Goal: Information Seeking & Learning: Learn about a topic

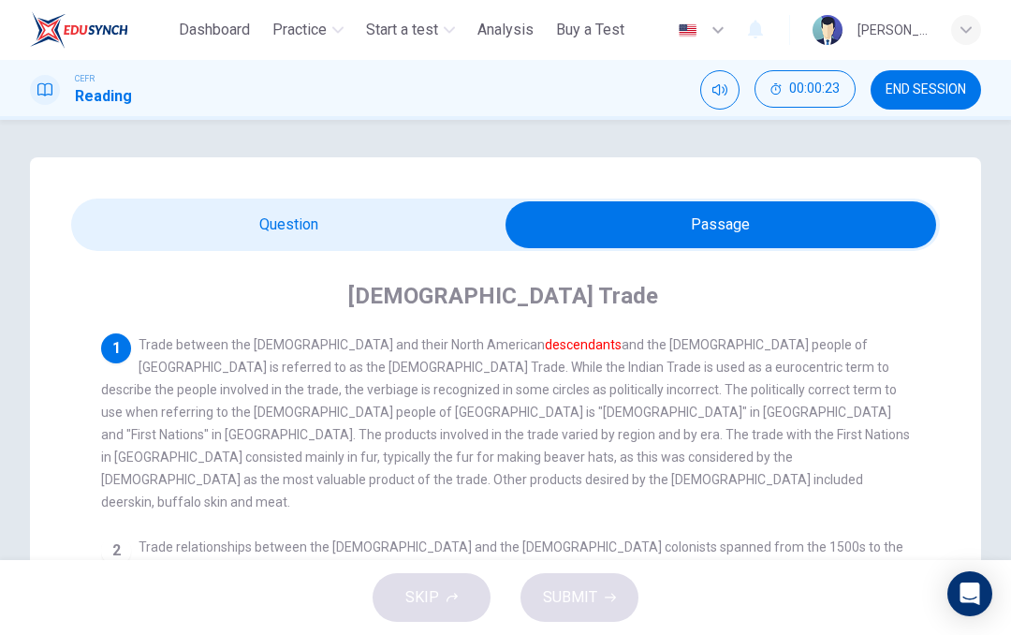
click at [227, 184] on div "Question 1 The word descendants in the paragraph is closest in meaning to: A El…" at bounding box center [505, 601] width 951 height 888
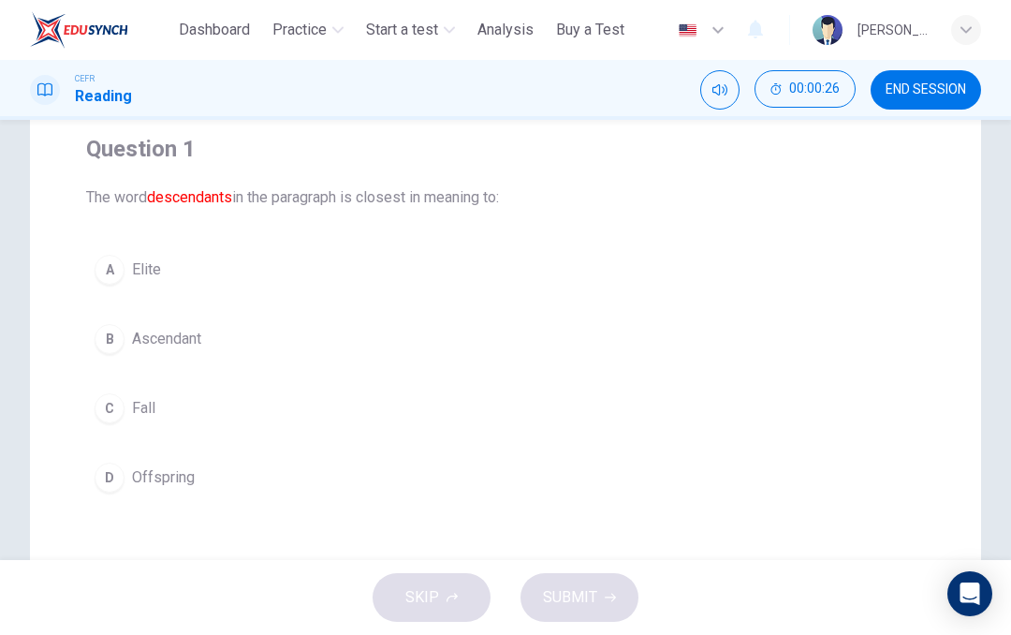
scroll to position [145, 0]
click at [110, 418] on div "C" at bounding box center [110, 410] width 30 height 30
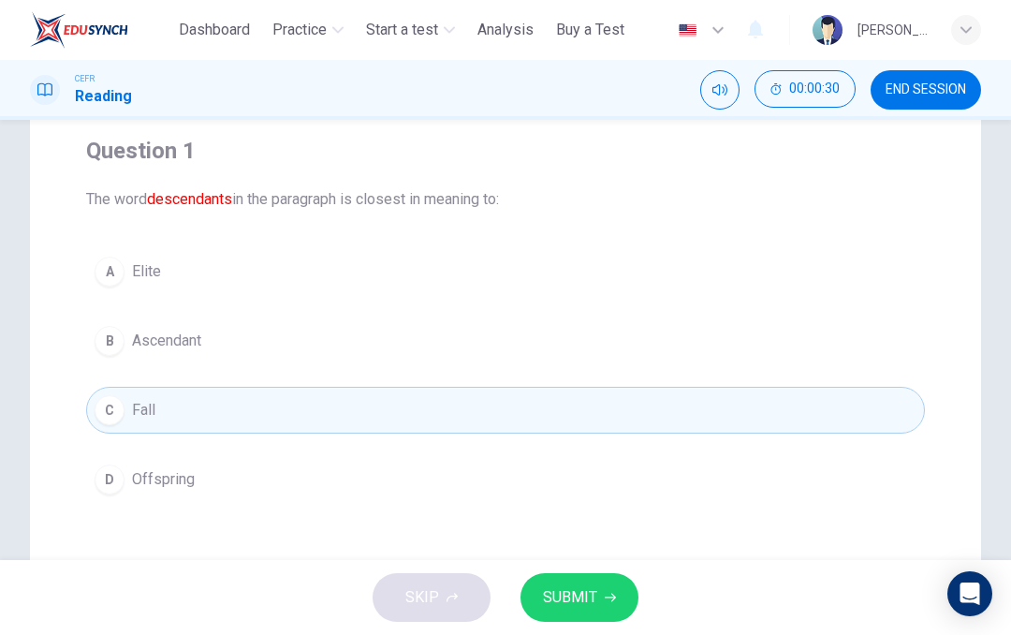
click at [601, 609] on button "SUBMIT" at bounding box center [580, 597] width 118 height 49
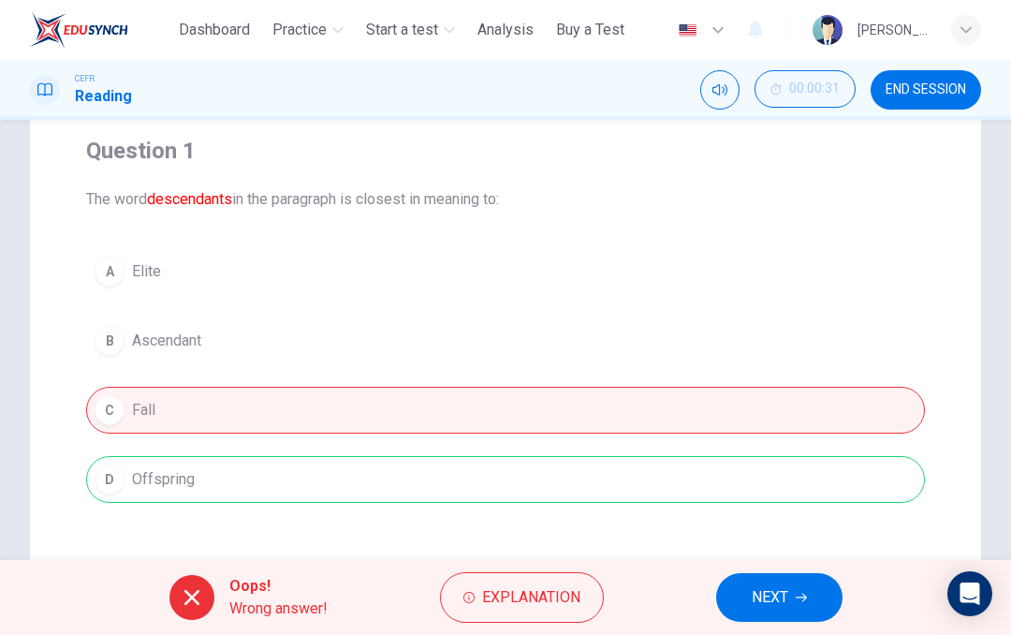
click at [539, 507] on div "Question 1 The word descendants in the paragraph is closest in meaning to: A El…" at bounding box center [505, 319] width 869 height 397
click at [539, 506] on div "Question 1 The word descendants in the paragraph is closest in meaning to: A El…" at bounding box center [505, 319] width 869 height 397
click at [766, 606] on span "NEXT" at bounding box center [770, 597] width 37 height 26
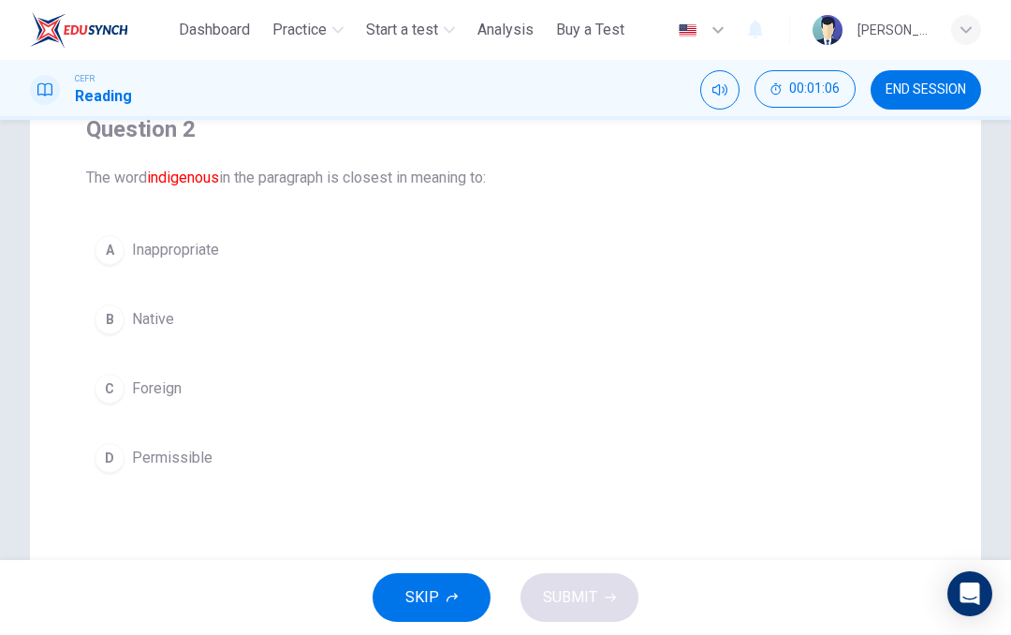
scroll to position [174, 0]
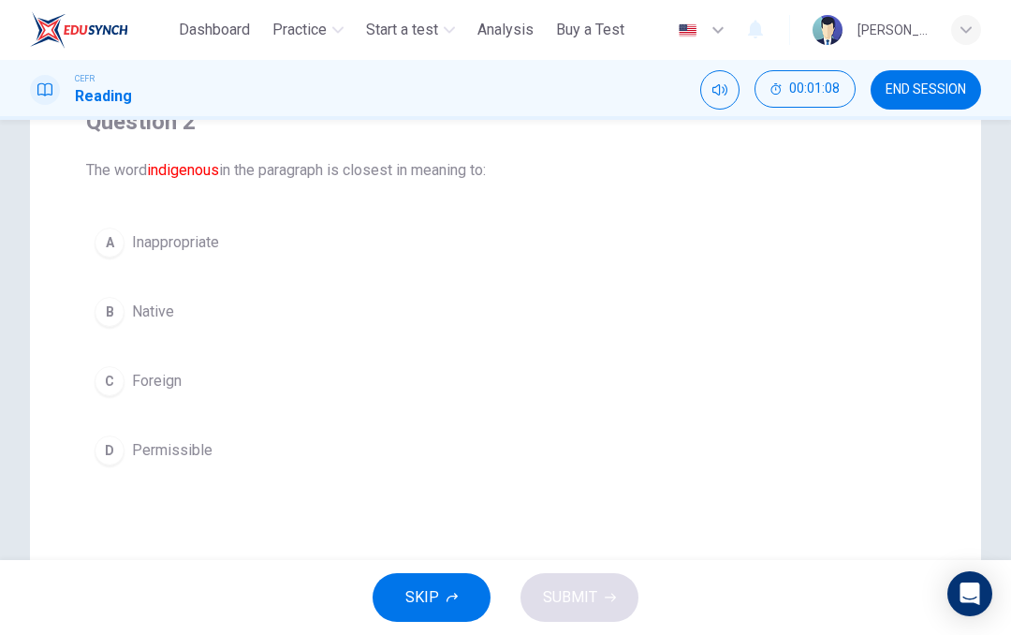
click at [162, 312] on span "Native" at bounding box center [153, 312] width 42 height 22
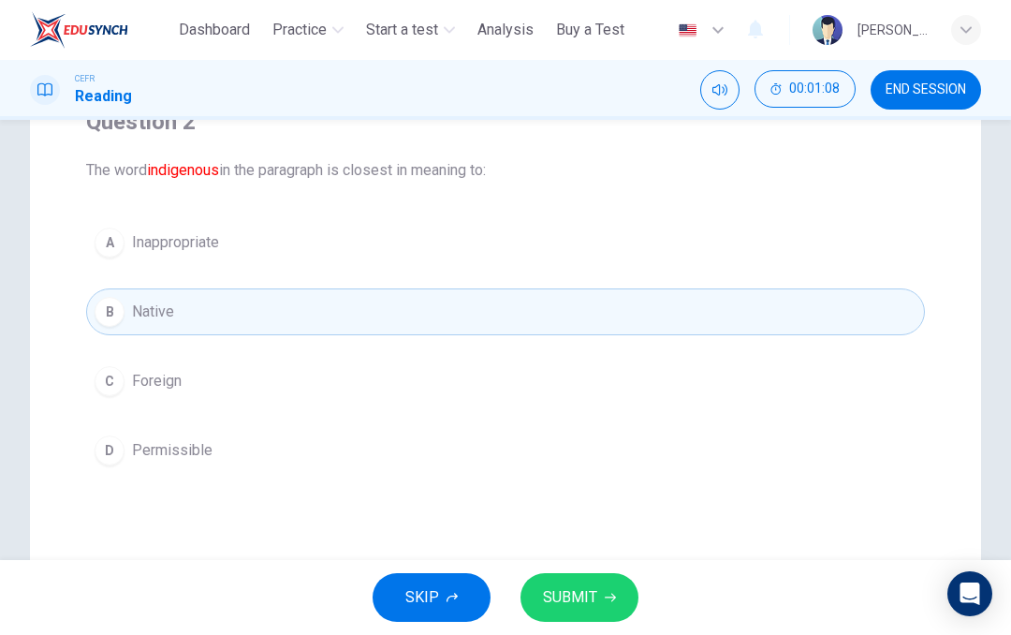
click at [588, 610] on span "SUBMIT" at bounding box center [570, 597] width 54 height 26
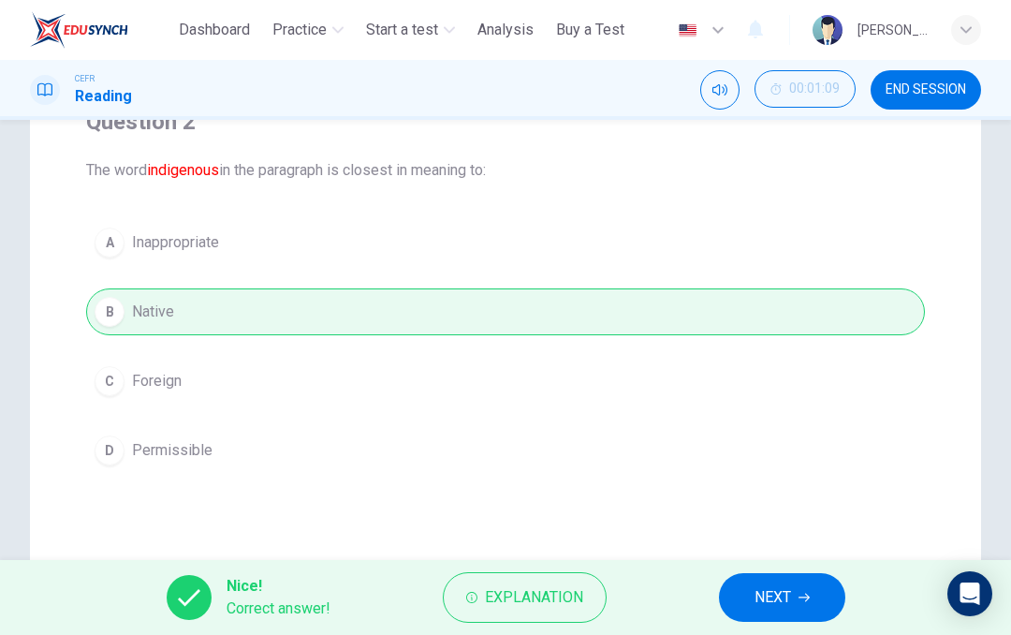
click at [561, 613] on button "Explanation" at bounding box center [525, 597] width 164 height 51
click at [866, 458] on div "A Inappropriate B Native C Foreign D Permissible" at bounding box center [505, 346] width 839 height 255
click at [809, 599] on icon "button" at bounding box center [804, 598] width 11 height 8
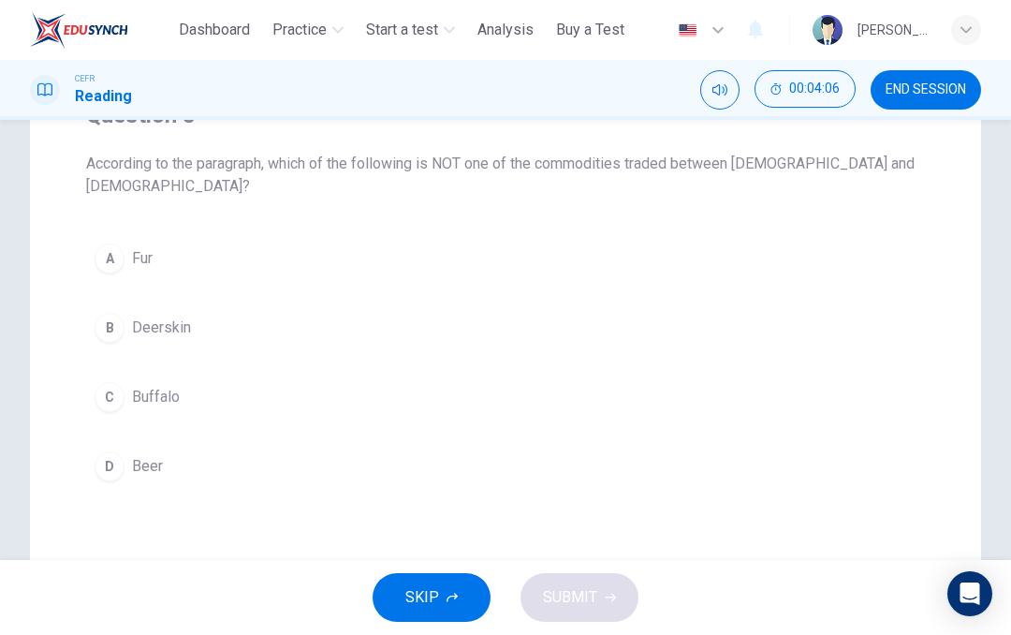
scroll to position [182, 0]
click at [111, 467] on div "D" at bounding box center [110, 465] width 30 height 30
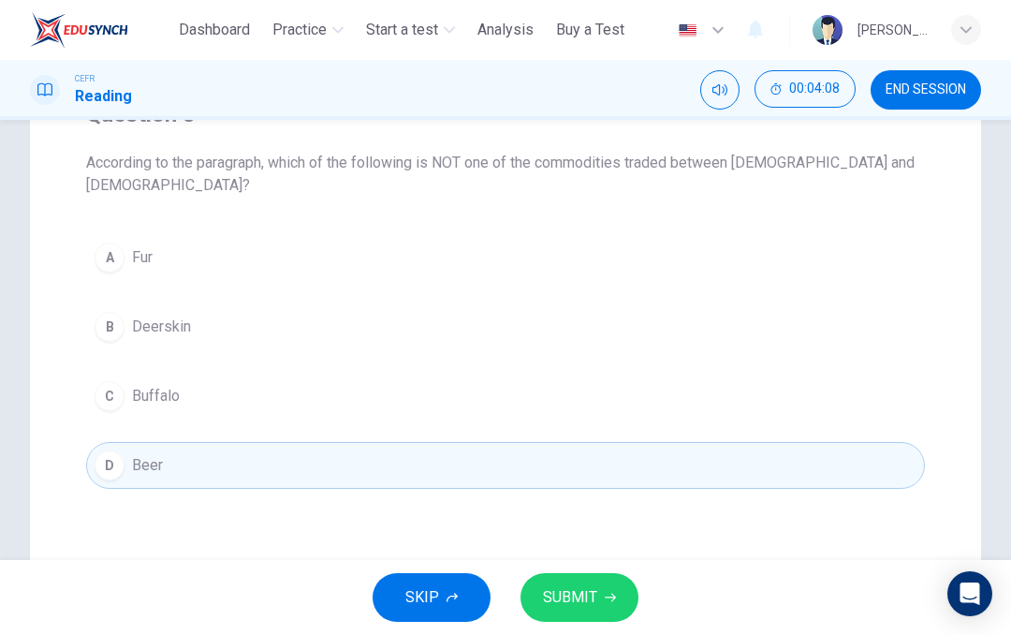
click at [589, 619] on button "SUBMIT" at bounding box center [580, 597] width 118 height 49
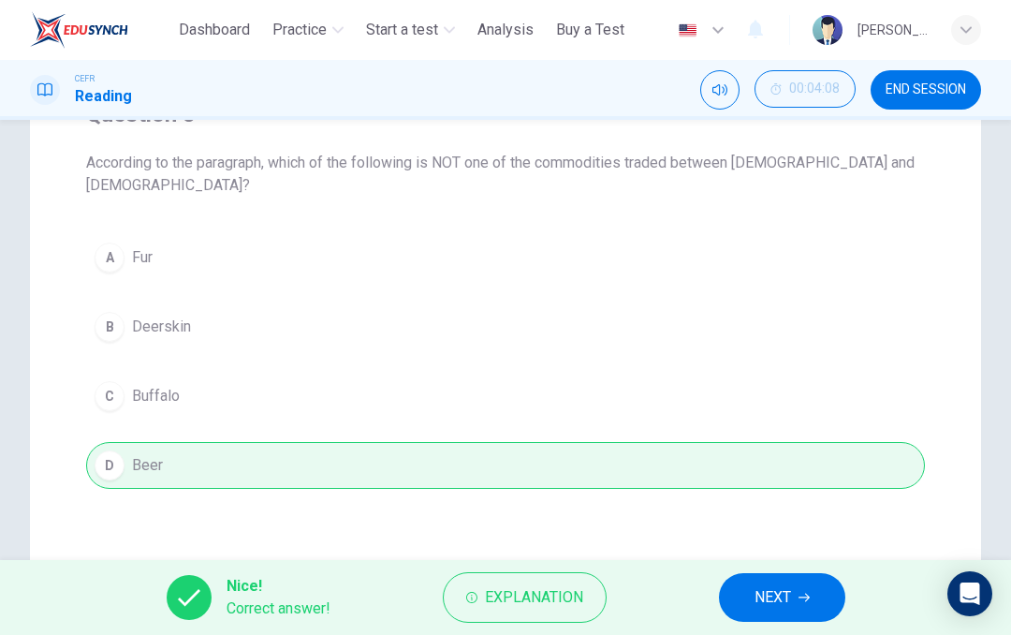
click at [540, 609] on span "Explanation" at bounding box center [534, 597] width 98 height 26
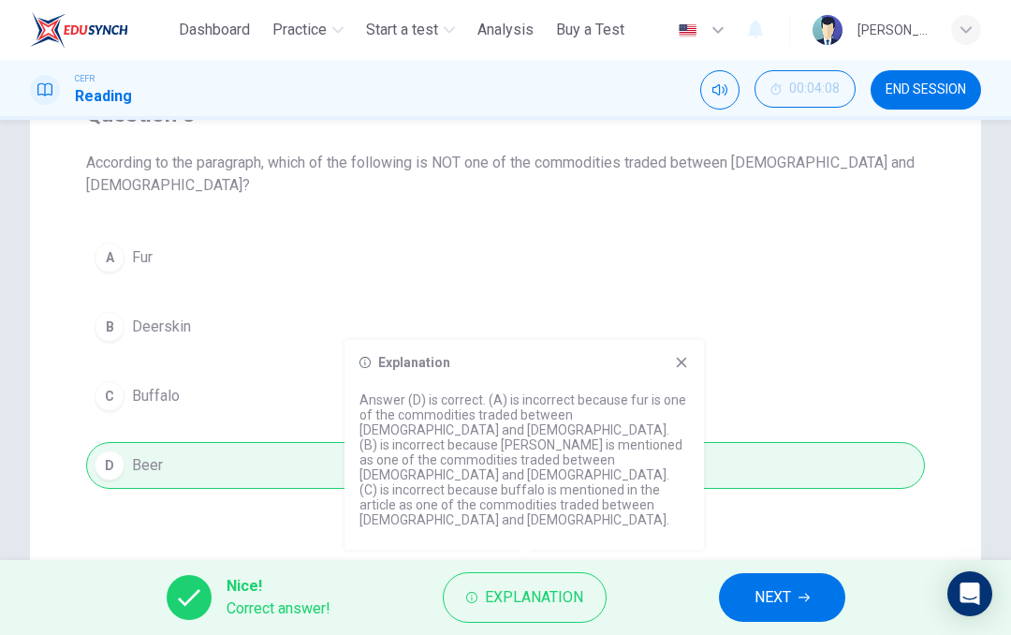
click at [687, 370] on icon at bounding box center [681, 362] width 15 height 15
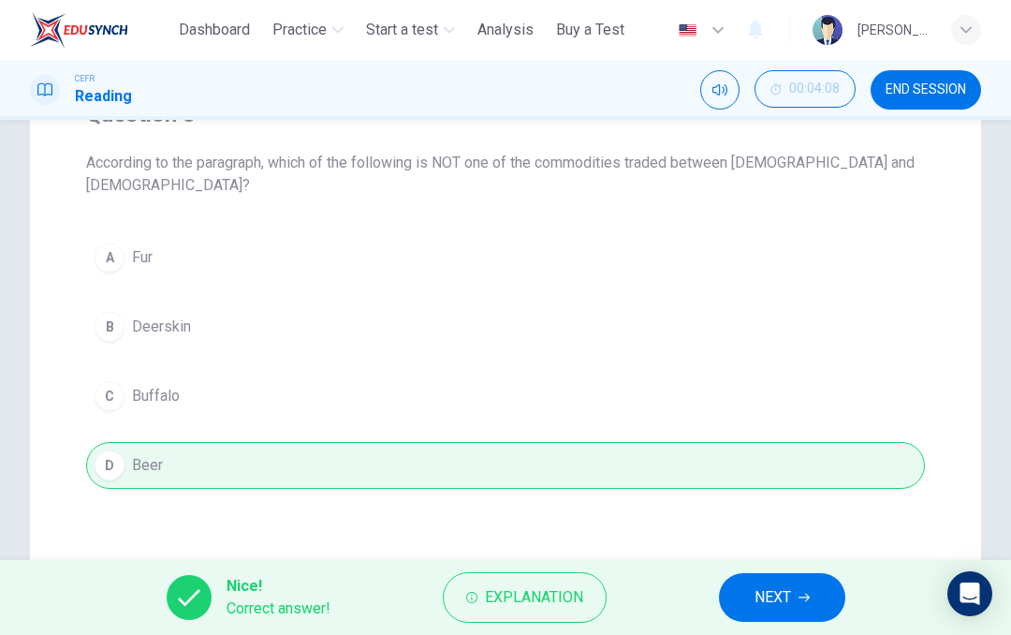
click at [774, 578] on button "NEXT" at bounding box center [782, 597] width 126 height 49
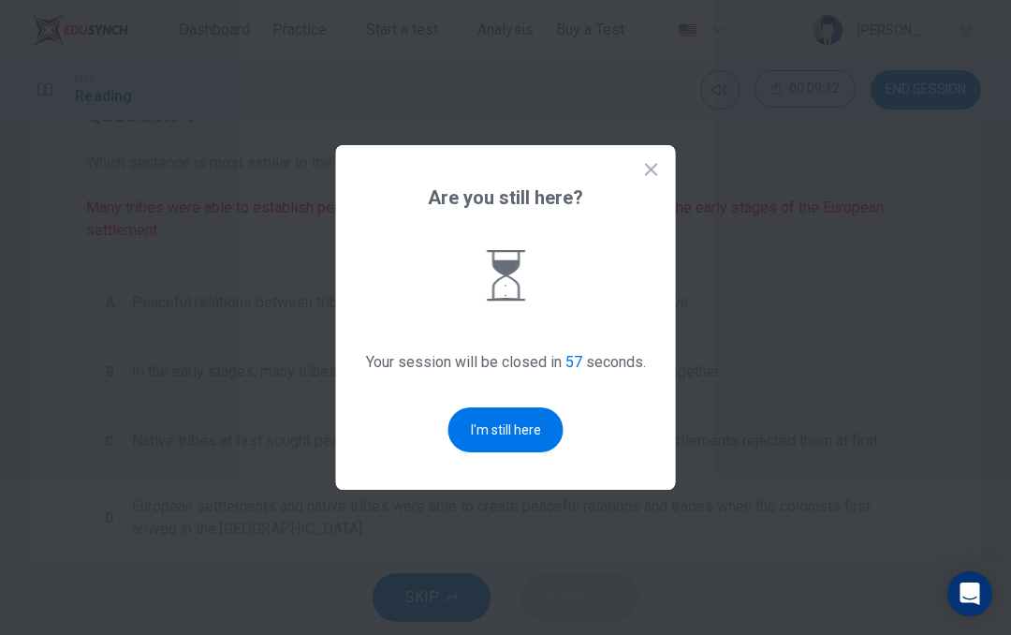
click at [534, 441] on button "I'm still here" at bounding box center [506, 429] width 115 height 45
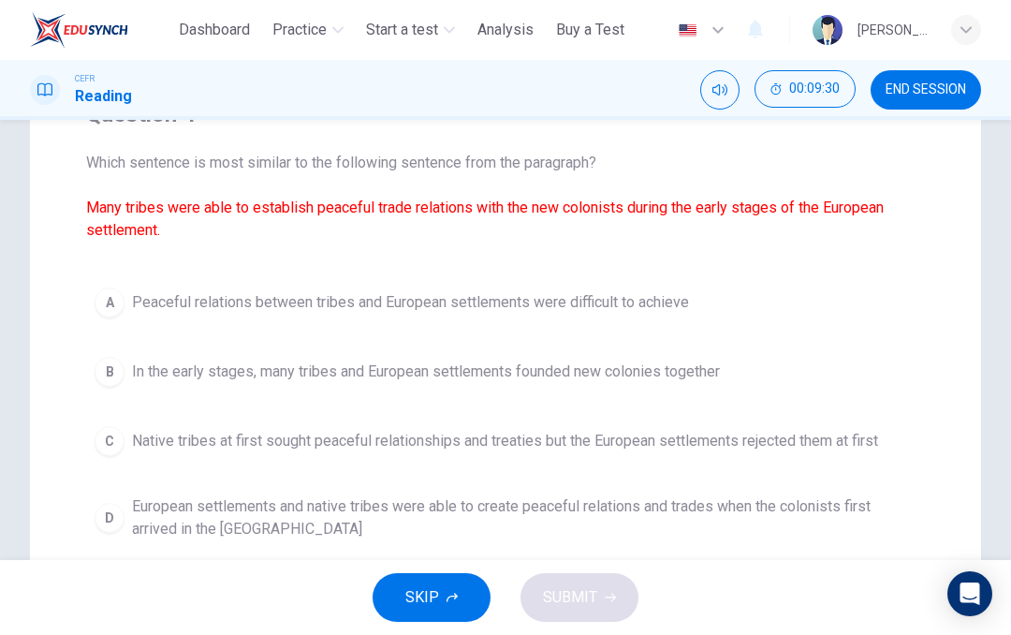
click at [113, 368] on div "B" at bounding box center [110, 372] width 30 height 30
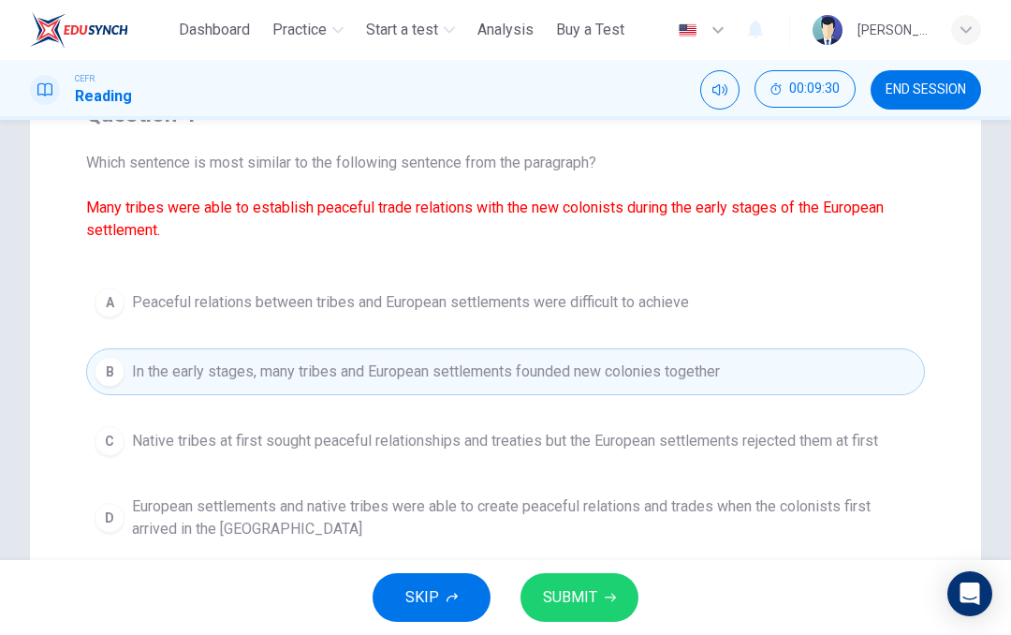
click at [620, 603] on button "SUBMIT" at bounding box center [580, 597] width 118 height 49
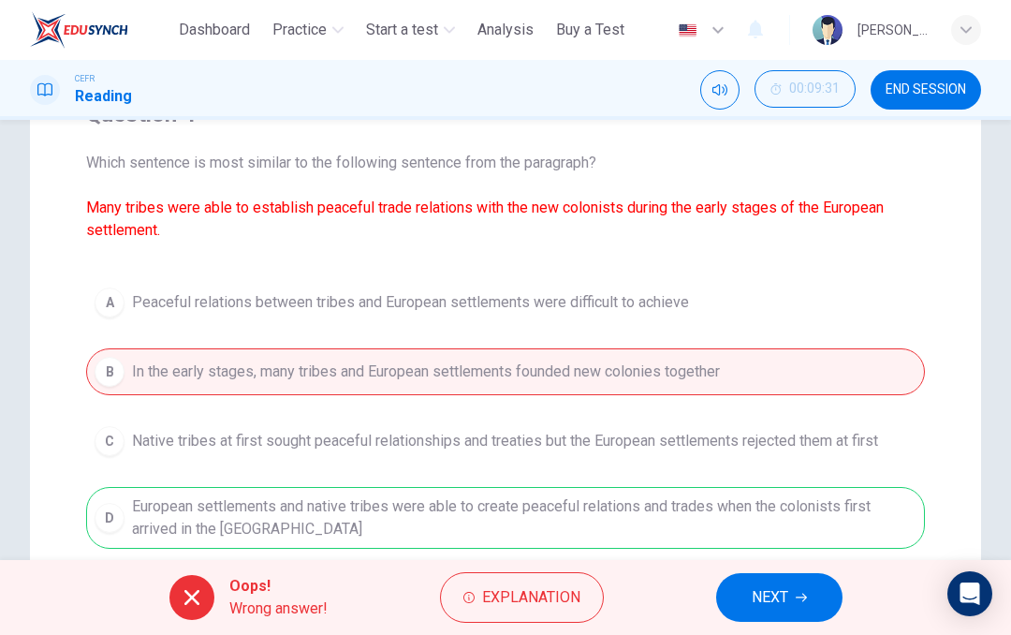
click at [556, 606] on span "Explanation" at bounding box center [531, 597] width 98 height 26
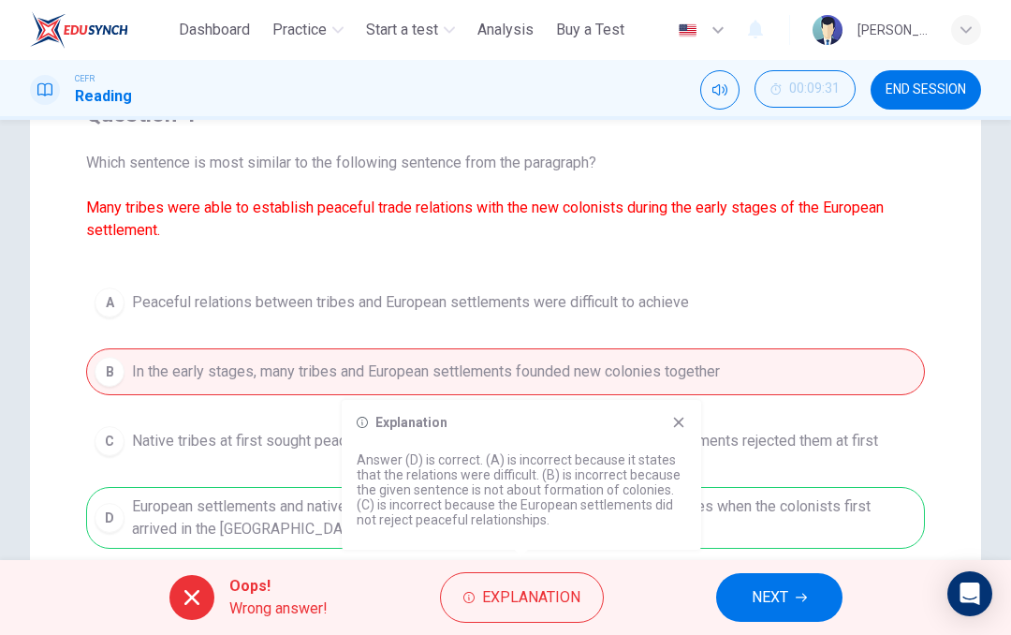
click at [684, 427] on icon at bounding box center [679, 423] width 10 height 10
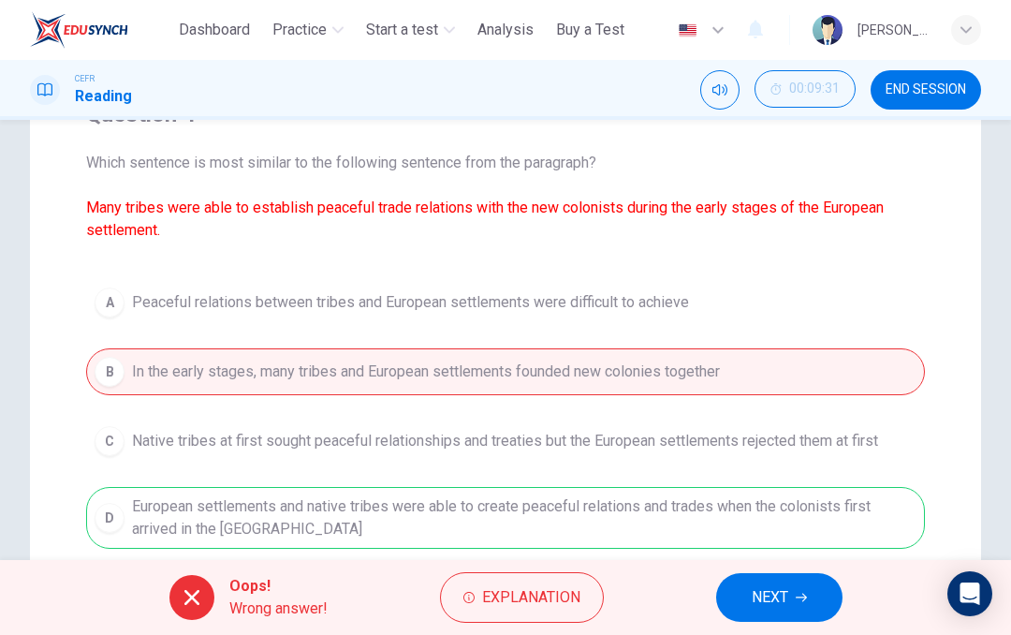
click at [836, 601] on button "NEXT" at bounding box center [779, 597] width 126 height 49
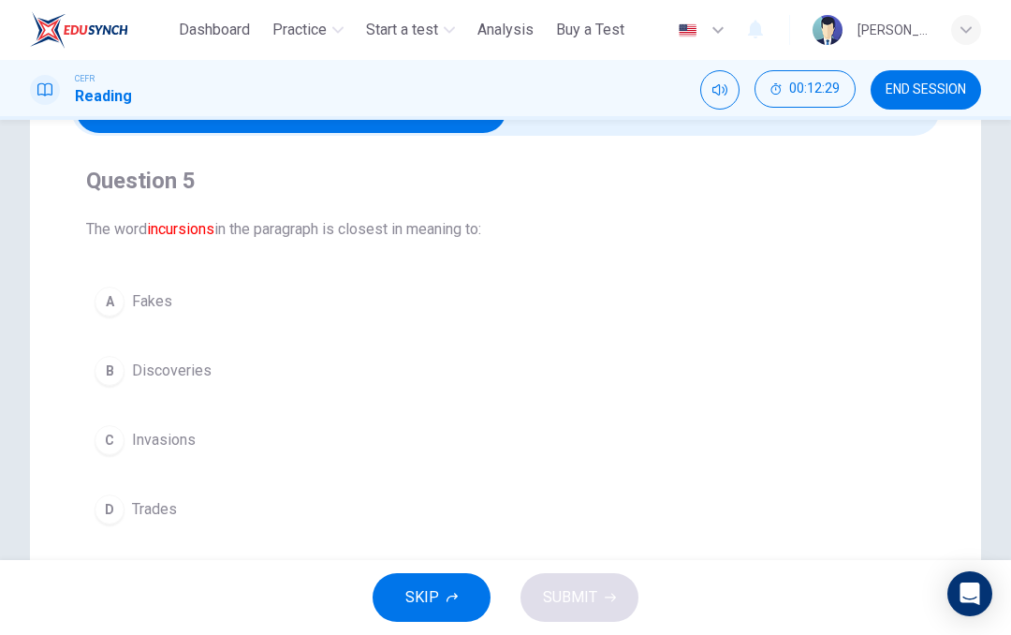
scroll to position [118, 0]
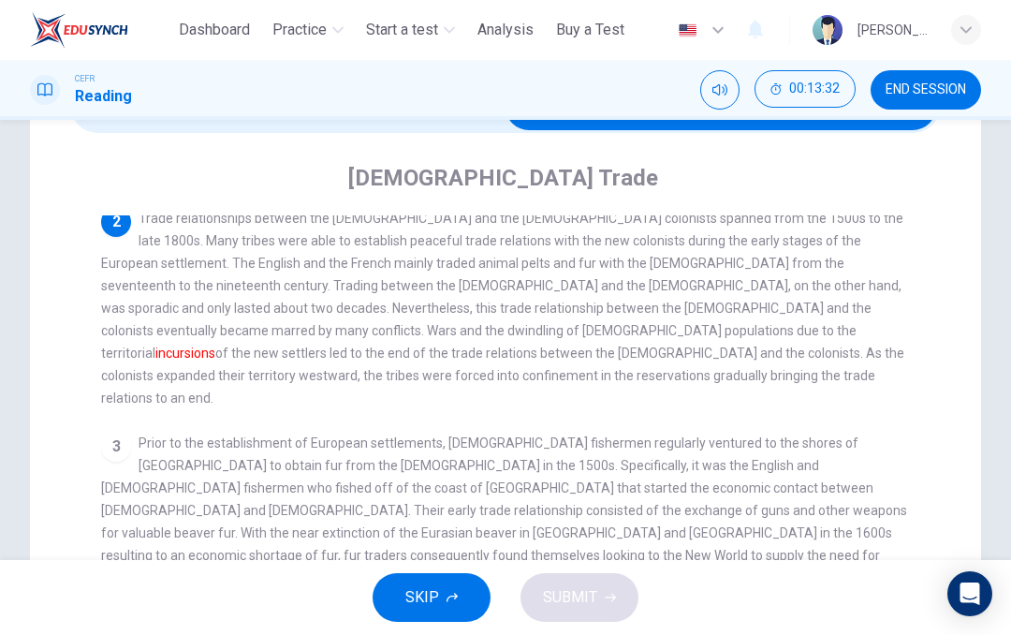
click at [435, 115] on div "CEFR Reading 00:13:32 END SESSION" at bounding box center [505, 90] width 1011 height 60
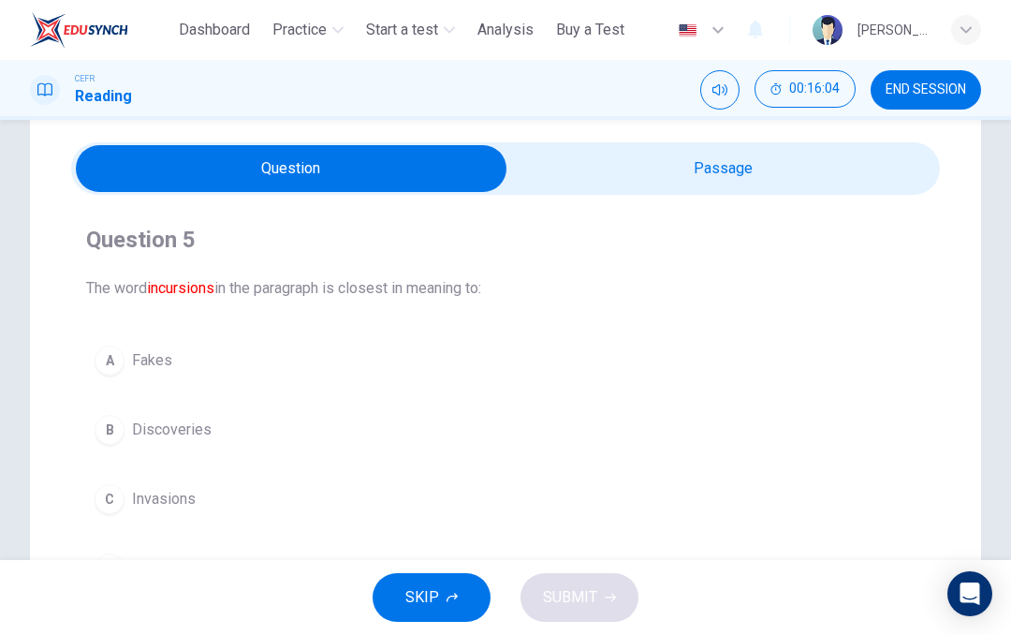
scroll to position [49, 0]
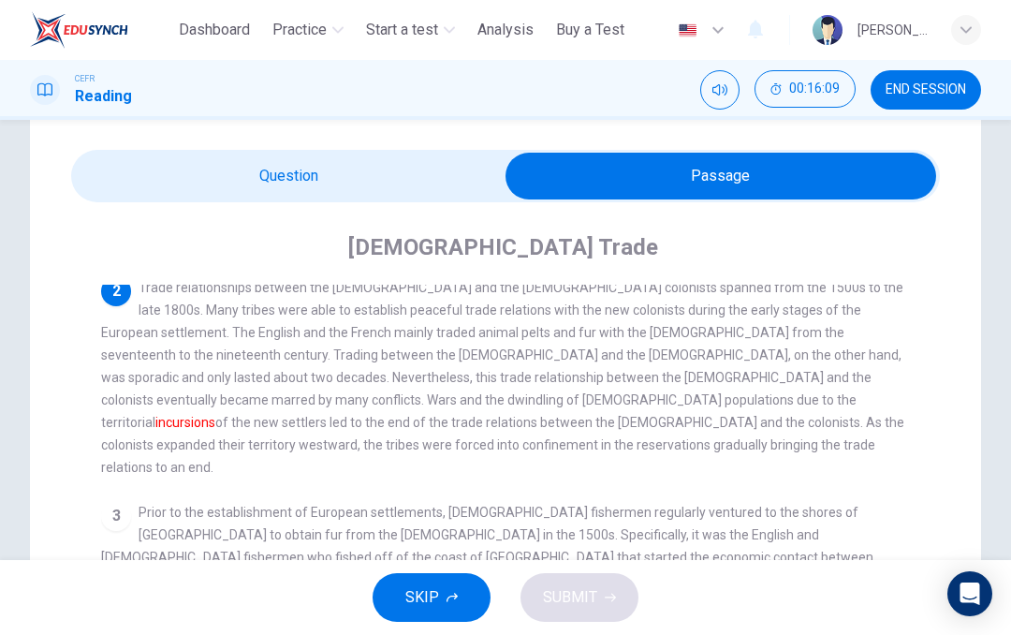
click at [367, 367] on span "Trade relationships between the [DEMOGRAPHIC_DATA] and the [DEMOGRAPHIC_DATA] c…" at bounding box center [503, 377] width 804 height 195
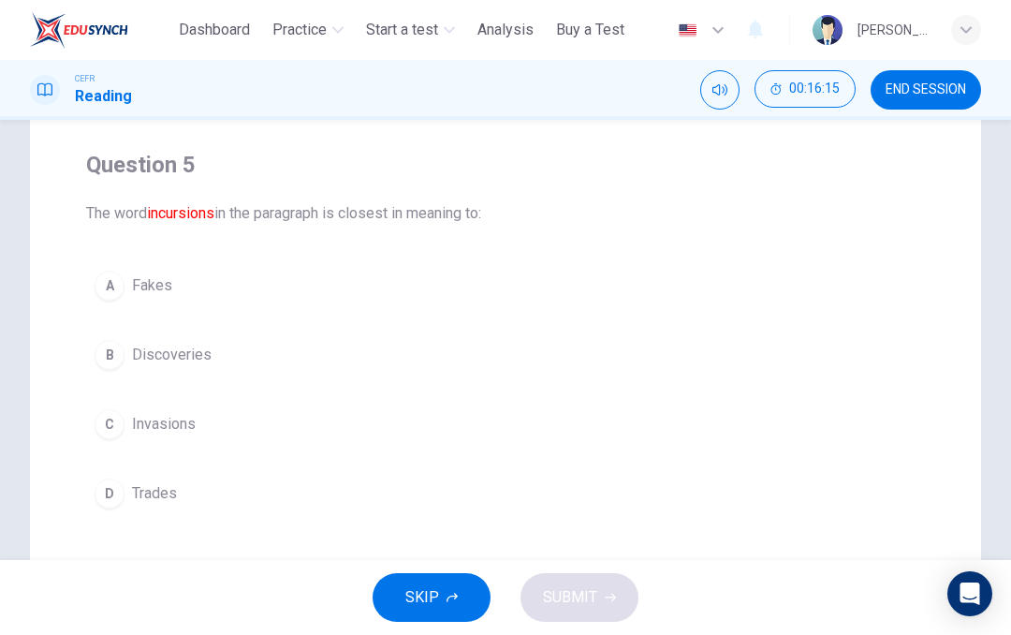
scroll to position [134, 0]
click at [205, 341] on span "Discoveries" at bounding box center [172, 352] width 80 height 22
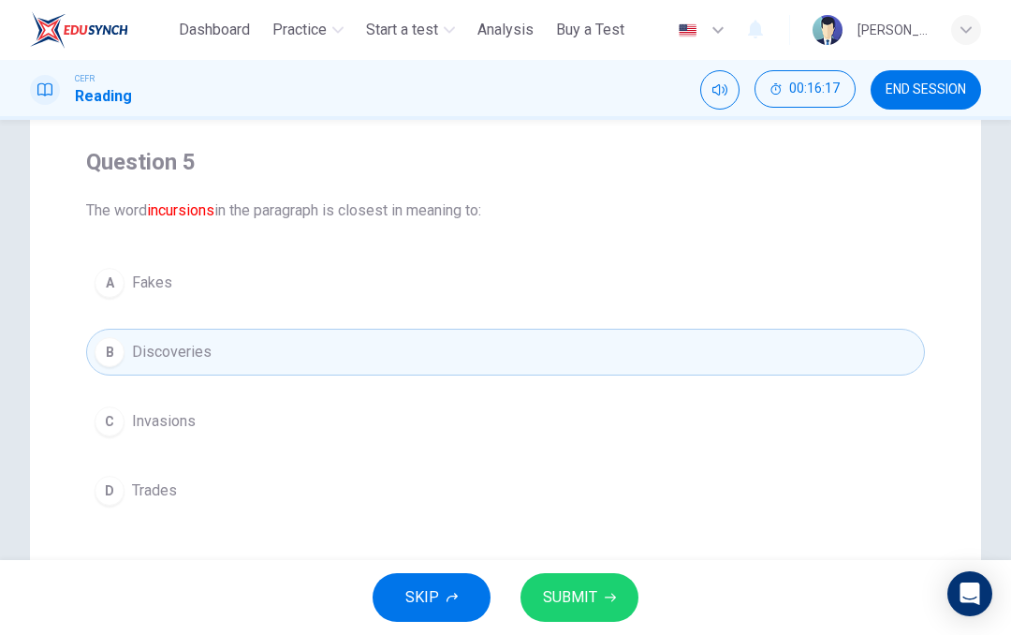
click at [600, 607] on button "SUBMIT" at bounding box center [580, 597] width 118 height 49
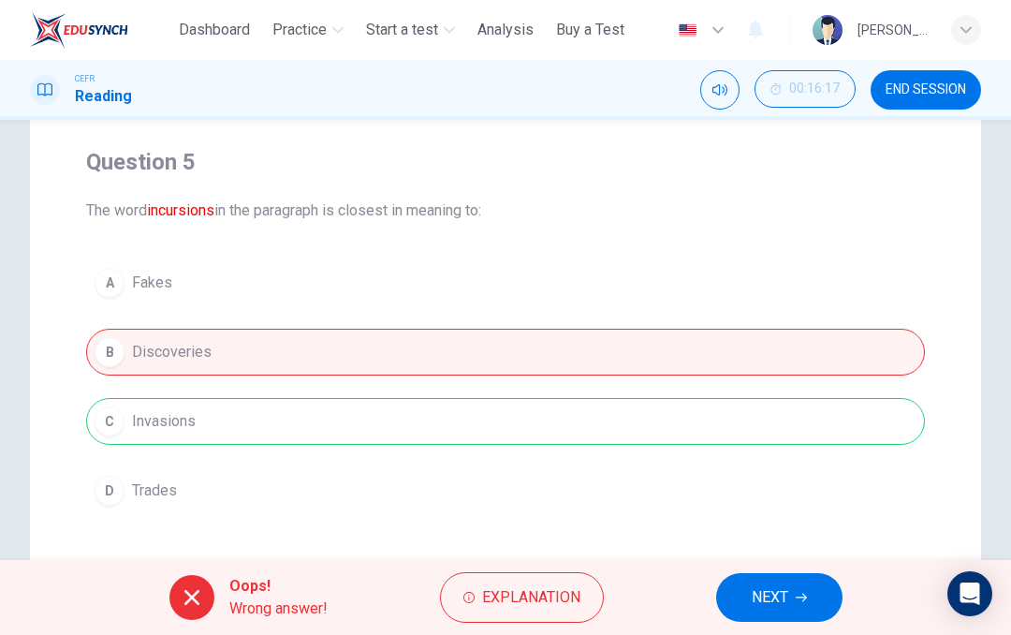
click at [548, 621] on button "Explanation" at bounding box center [522, 597] width 164 height 51
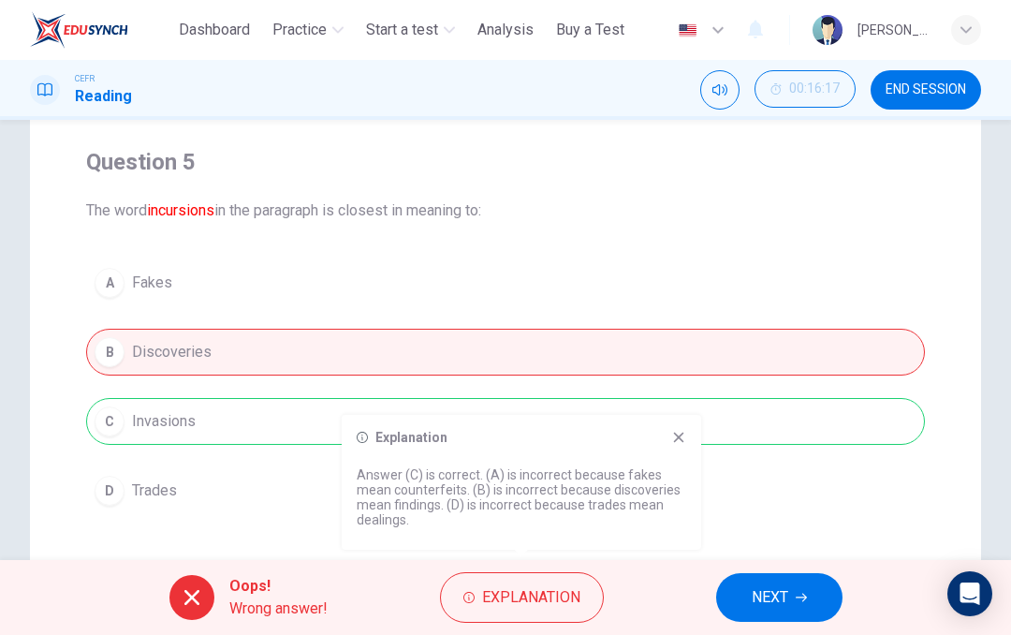
click at [674, 413] on div "A Fakes B Discoveries C Invasions D Trades" at bounding box center [505, 386] width 839 height 255
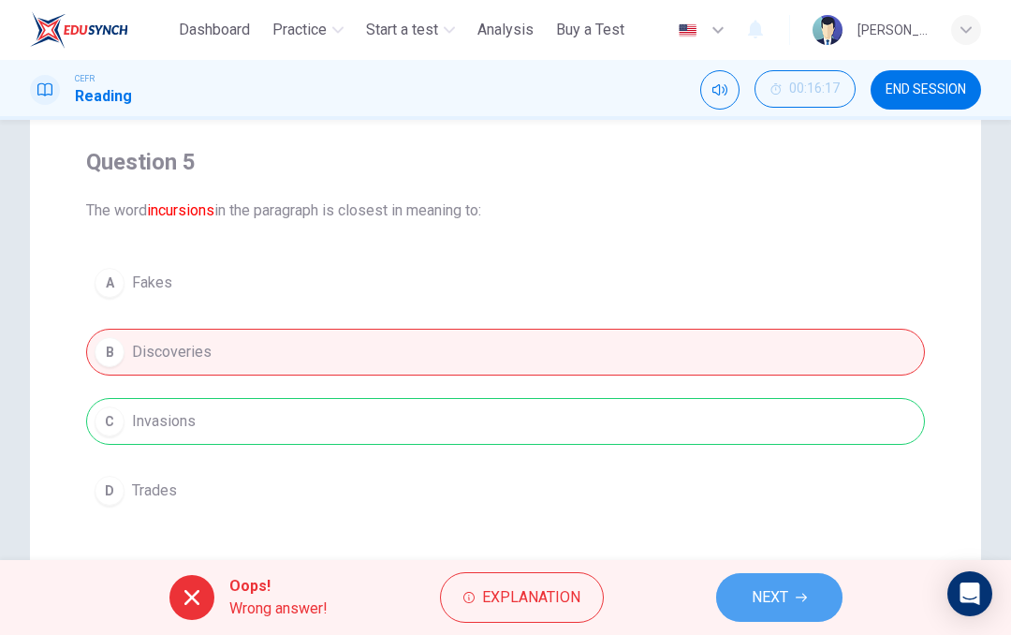
click at [830, 606] on button "NEXT" at bounding box center [779, 597] width 126 height 49
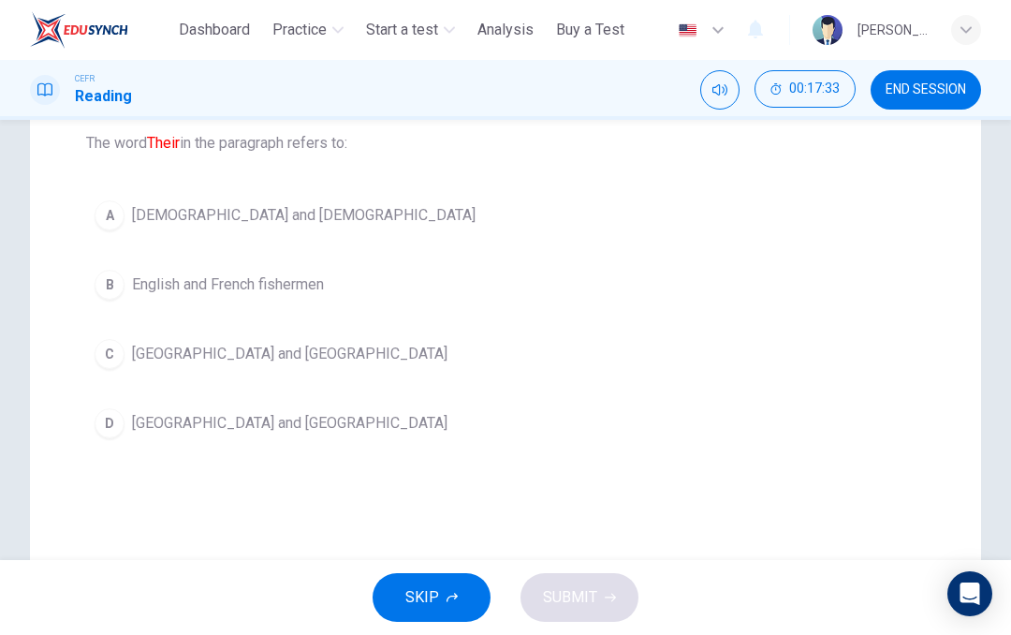
scroll to position [199, 0]
click at [321, 213] on span "[DEMOGRAPHIC_DATA] and [DEMOGRAPHIC_DATA]" at bounding box center [304, 217] width 344 height 22
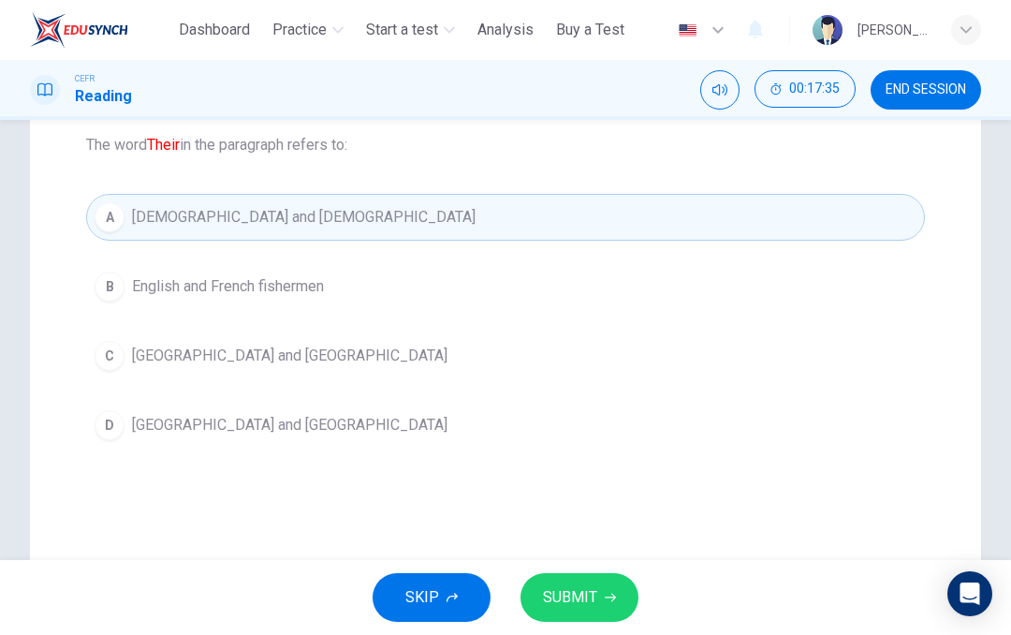
click at [598, 597] on button "SUBMIT" at bounding box center [580, 597] width 118 height 49
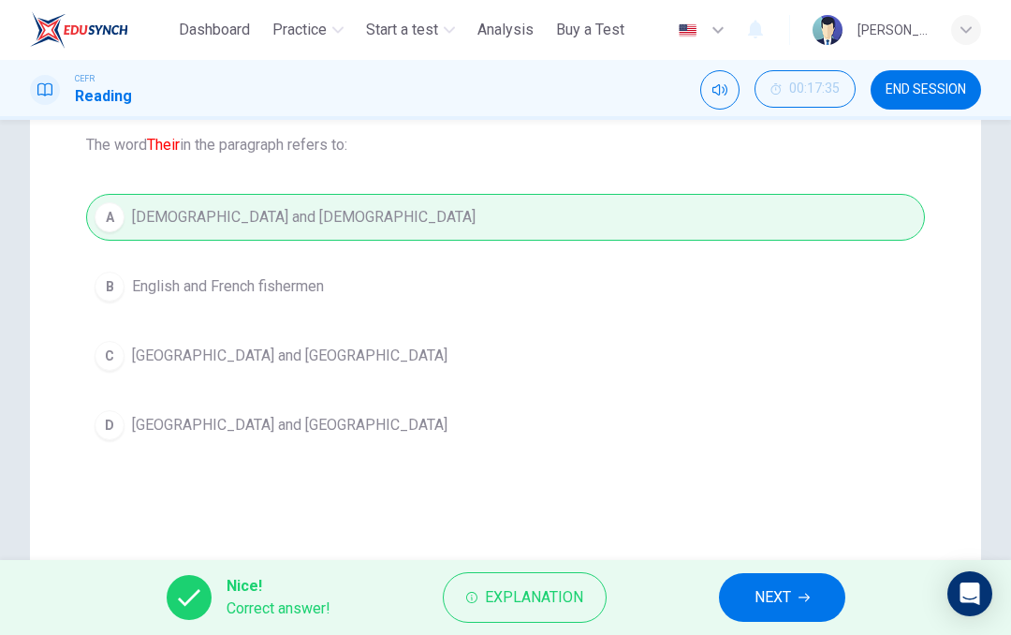
click at [575, 596] on span "Explanation" at bounding box center [534, 597] width 98 height 26
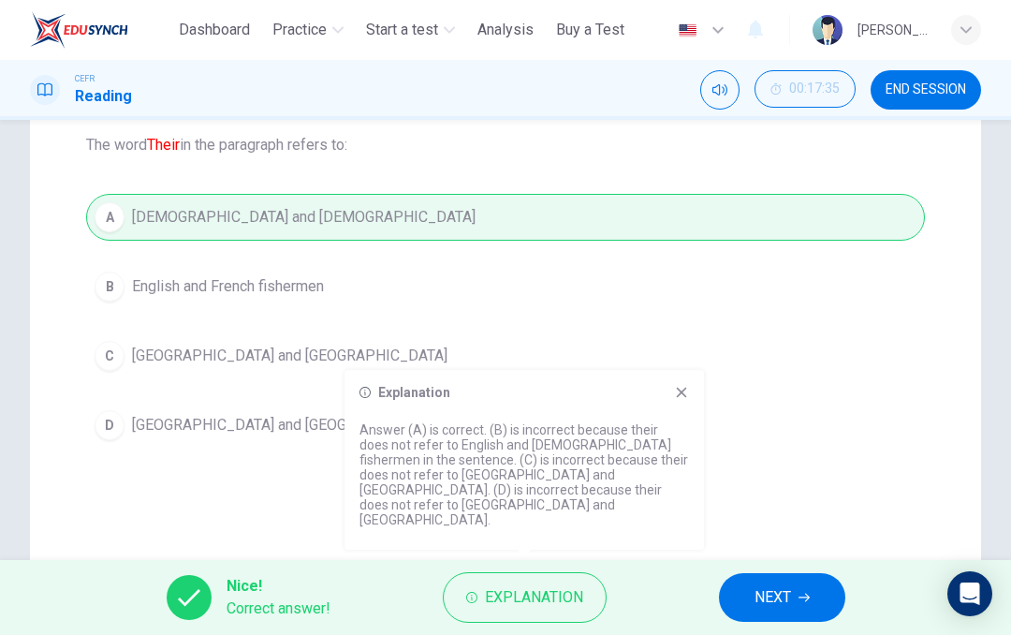
click at [876, 389] on div "A [DEMOGRAPHIC_DATA] and [DEMOGRAPHIC_DATA] B English and [DEMOGRAPHIC_DATA] fi…" at bounding box center [505, 321] width 839 height 255
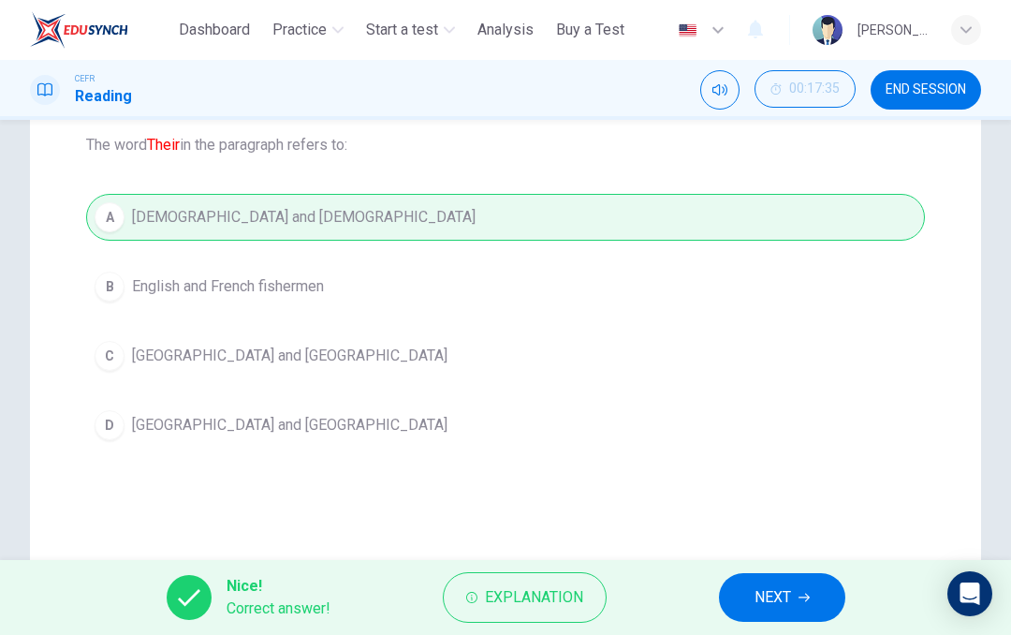
click at [791, 613] on button "NEXT" at bounding box center [782, 597] width 126 height 49
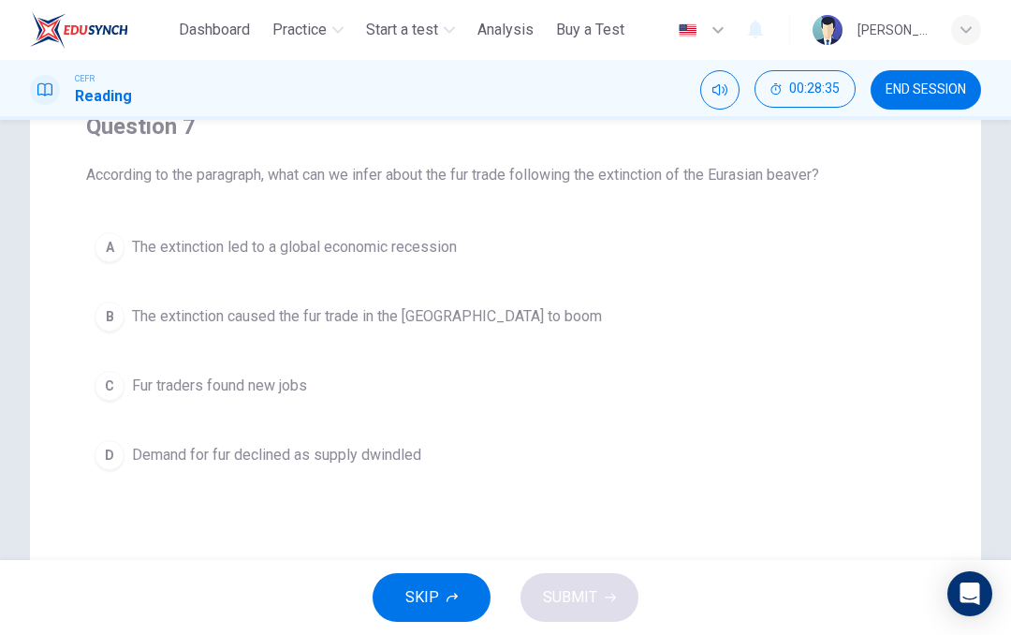
scroll to position [170, 0]
click at [414, 446] on span "Demand for fur declined as supply dwindled" at bounding box center [276, 454] width 289 height 22
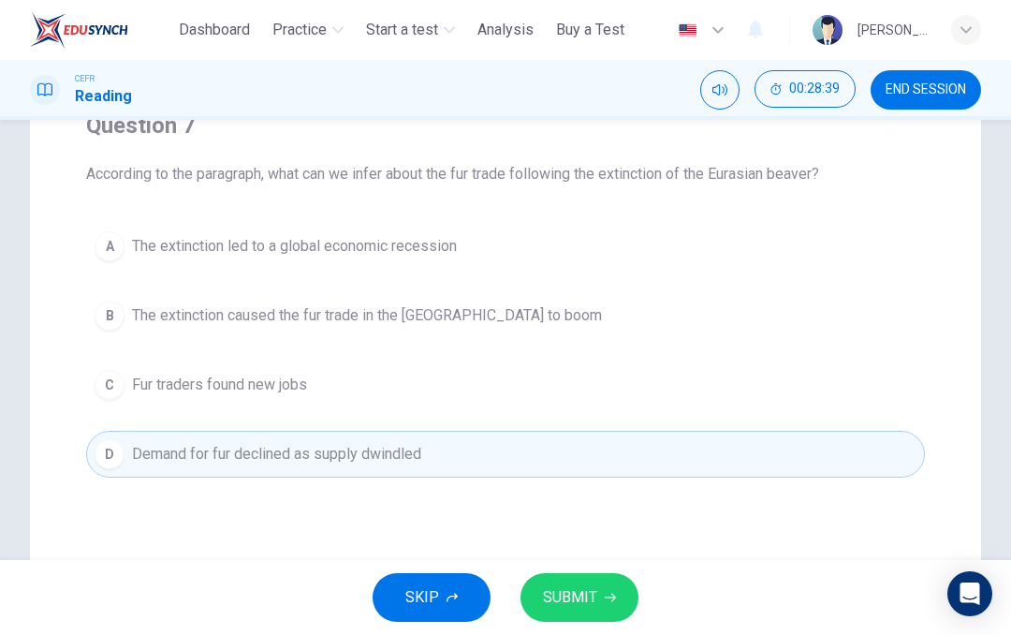
click at [596, 587] on span "SUBMIT" at bounding box center [570, 597] width 54 height 26
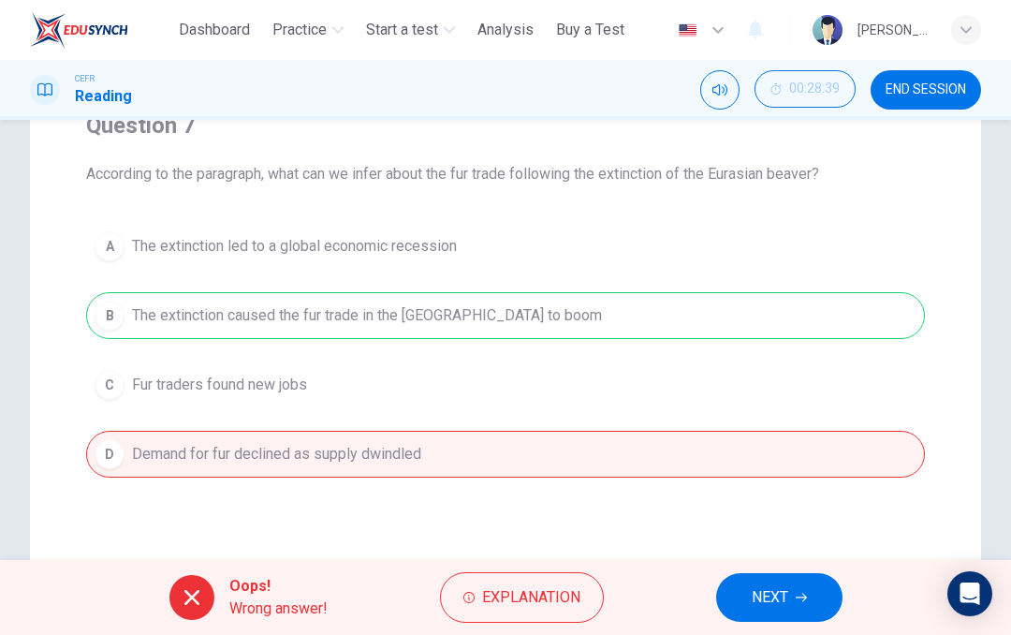
click at [804, 597] on icon "button" at bounding box center [801, 597] width 11 height 11
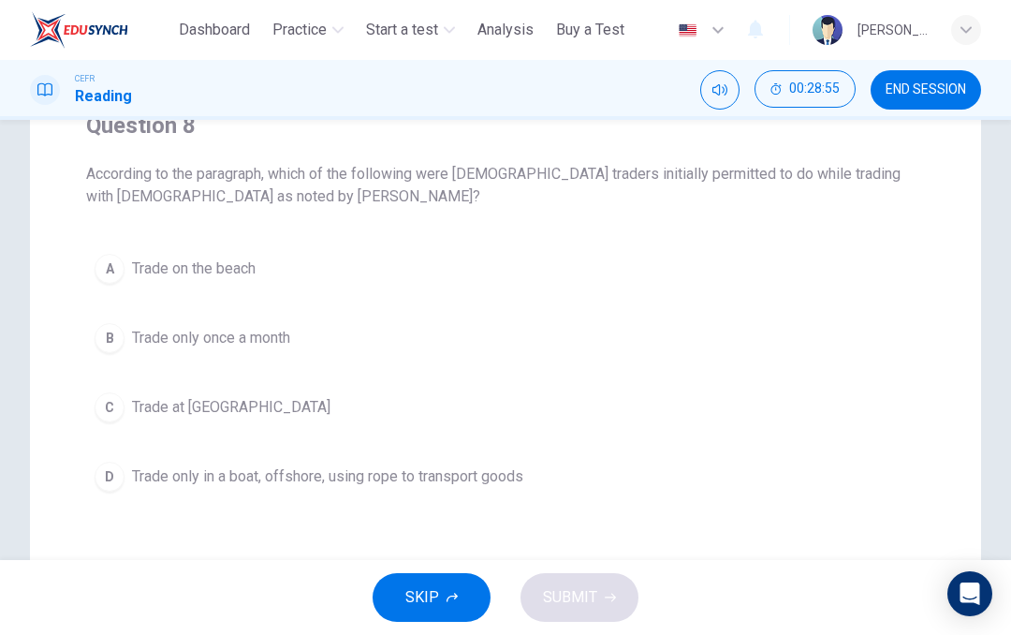
scroll to position [199, 0]
